Goal: Task Accomplishment & Management: Use online tool/utility

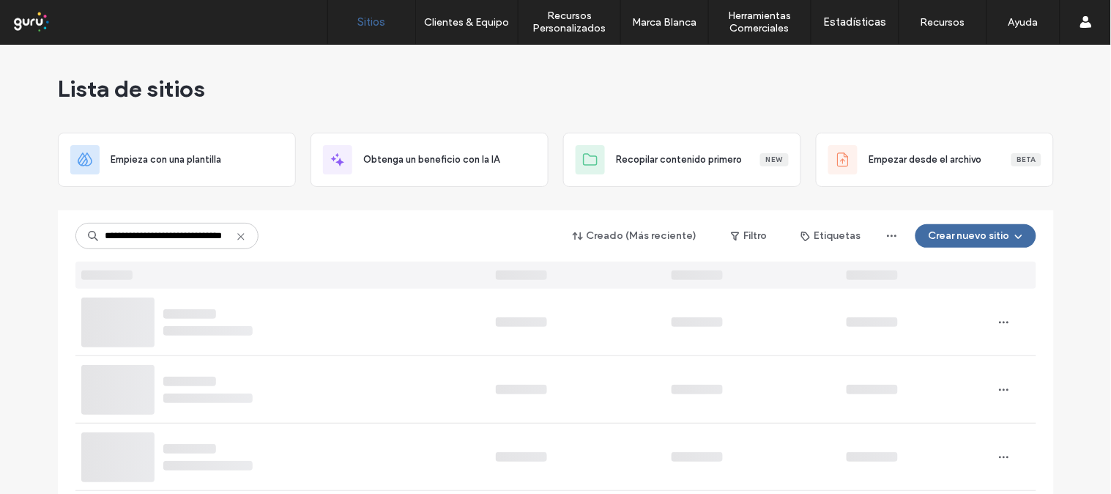
type input "**********"
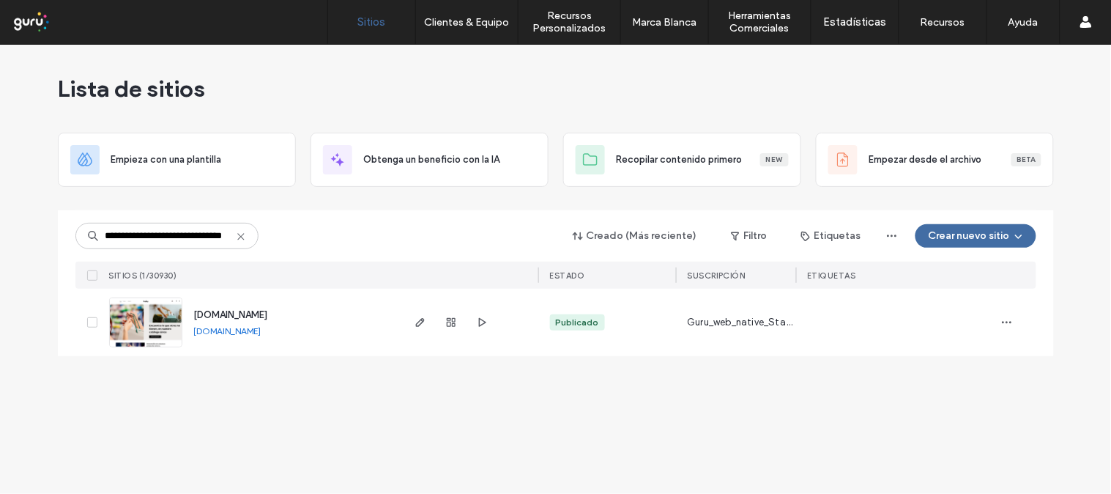
click at [157, 319] on img at bounding box center [146, 348] width 72 height 100
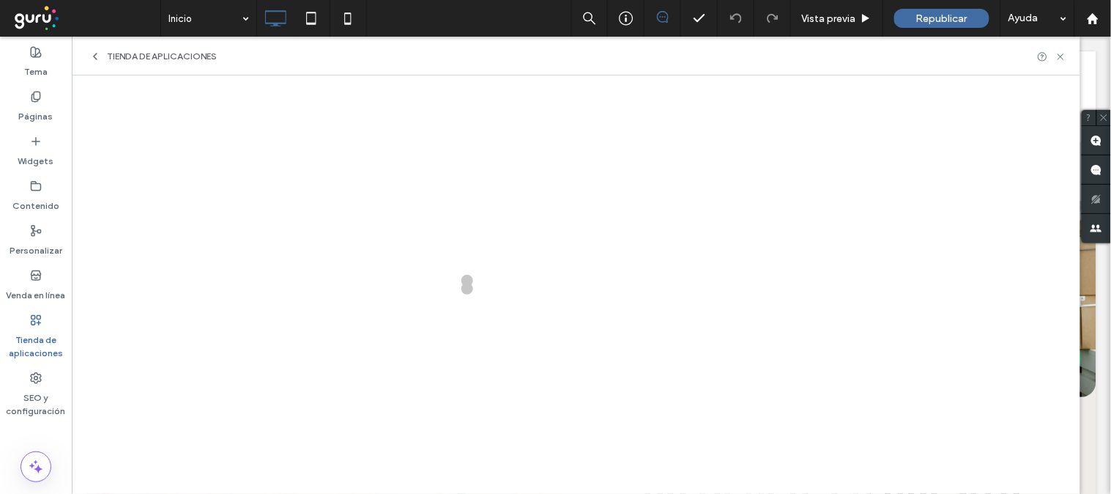
click at [48, 327] on label "Tienda de aplicaciones" at bounding box center [36, 343] width 72 height 34
click at [29, 335] on label "Tienda de aplicaciones" at bounding box center [36, 343] width 72 height 34
click at [1065, 53] on icon at bounding box center [1060, 56] width 11 height 11
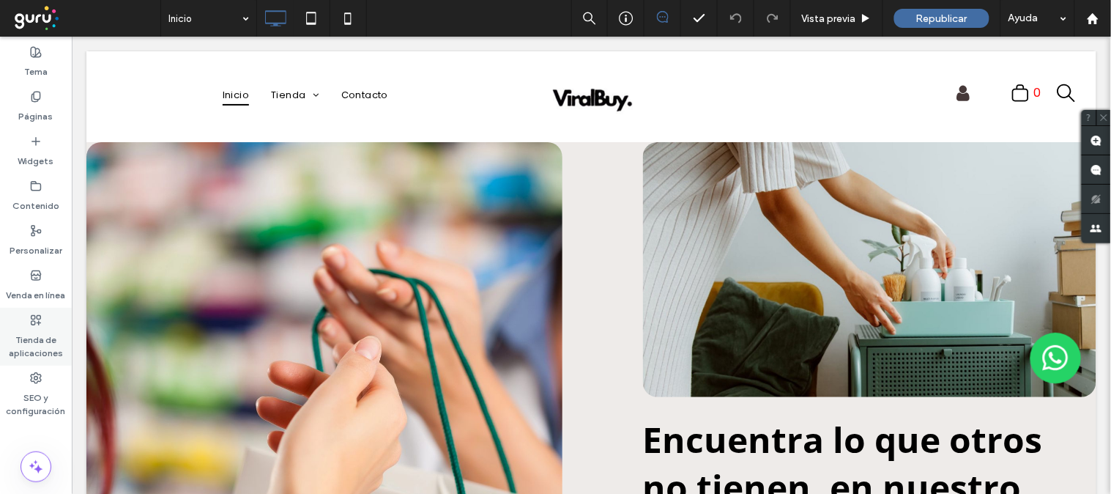
click at [34, 338] on label "Tienda de aplicaciones" at bounding box center [36, 343] width 72 height 34
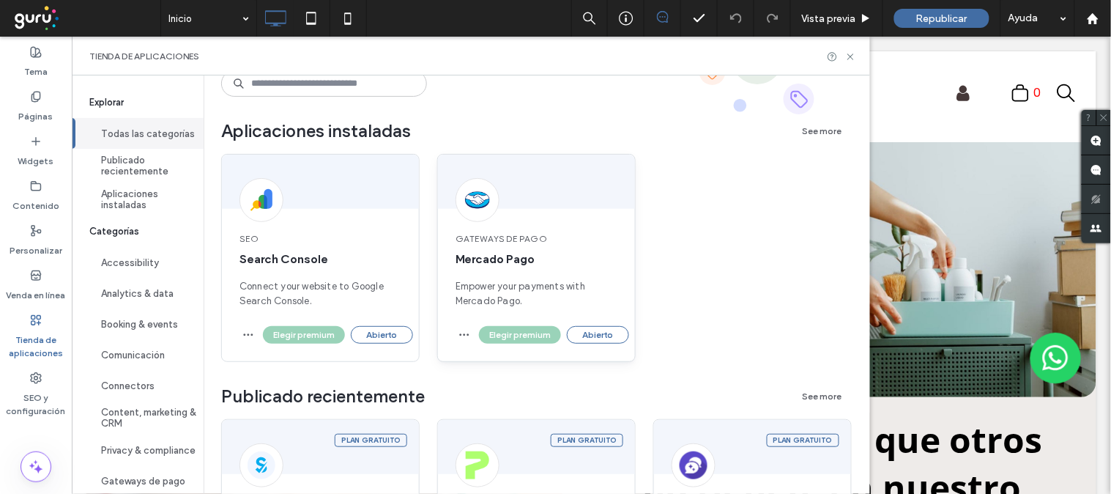
scroll to position [163, 0]
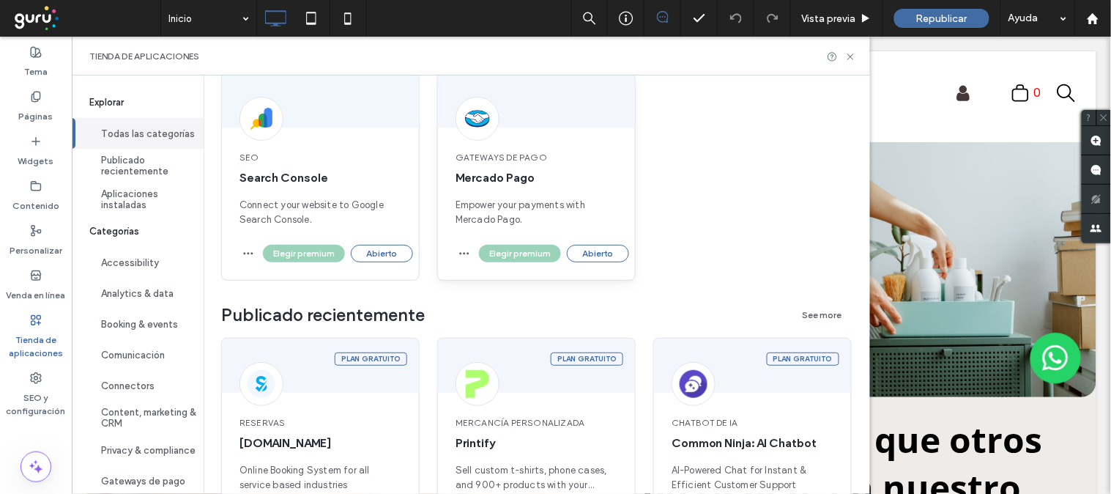
click at [537, 168] on div "Gateways de pago Mercado Pago Empower your payments with Mercado Pago." at bounding box center [536, 188] width 197 height 111
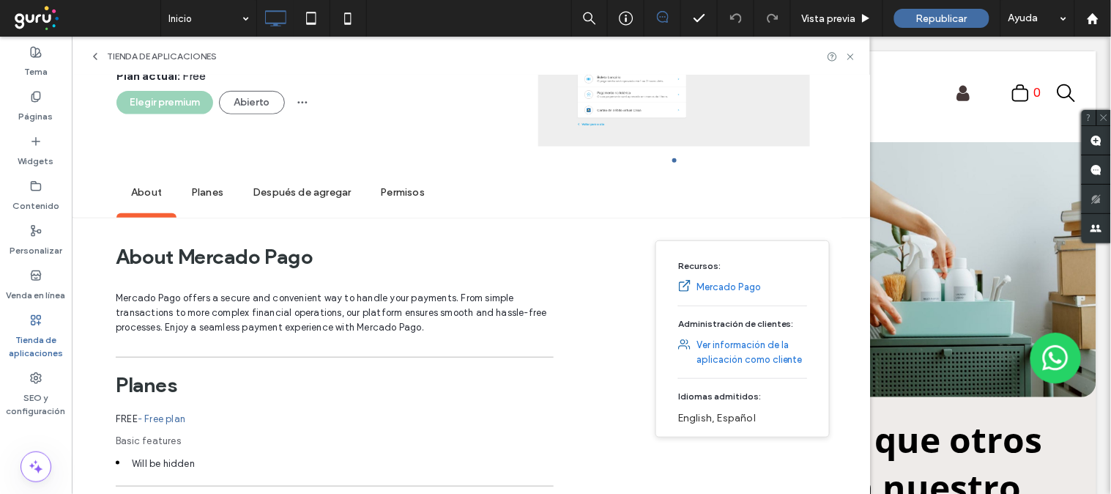
scroll to position [0, 0]
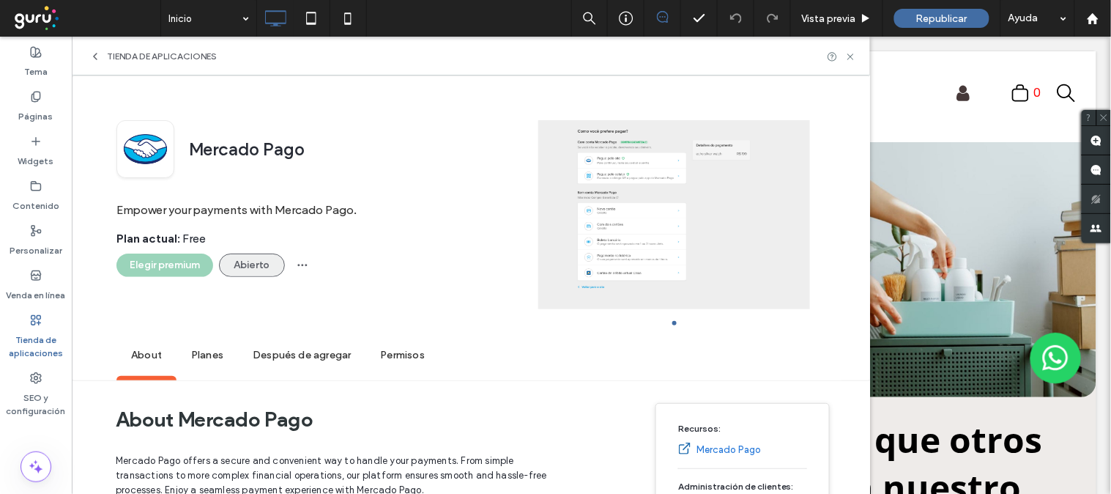
click at [250, 267] on button "Abierto" at bounding box center [252, 264] width 66 height 23
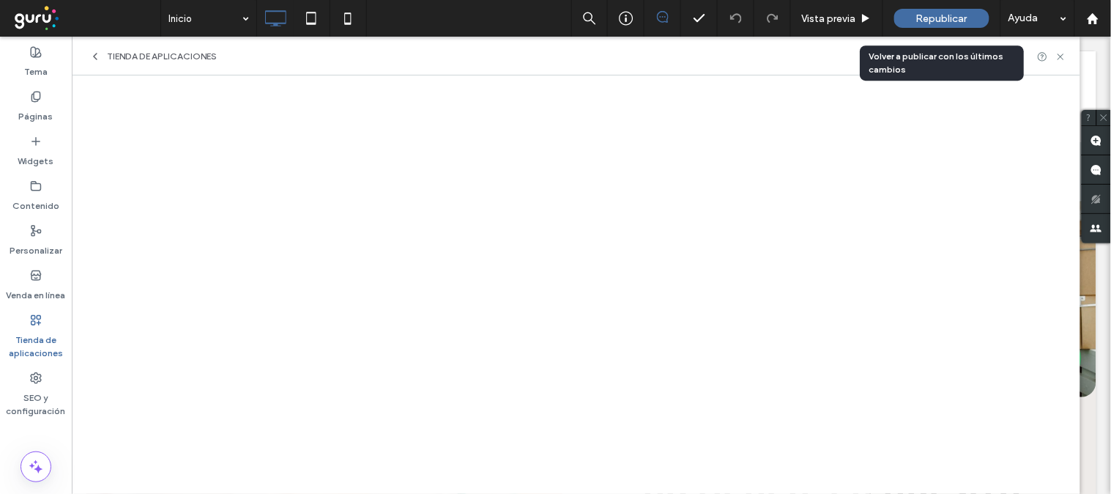
click at [943, 16] on span "Republicar" at bounding box center [941, 18] width 51 height 12
